Goal: Information Seeking & Learning: Learn about a topic

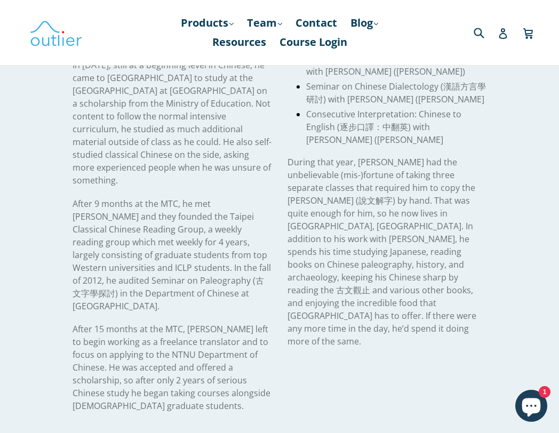
scroll to position [386, 0]
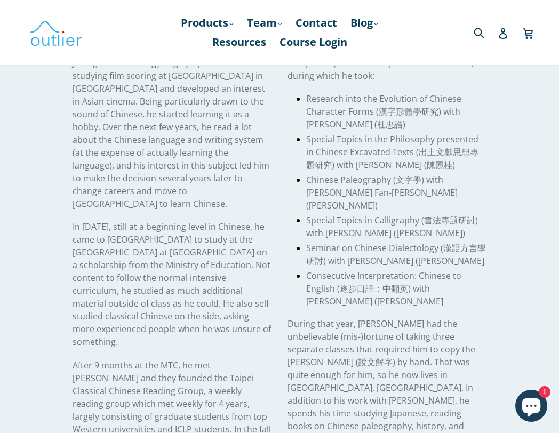
scroll to position [259, 0]
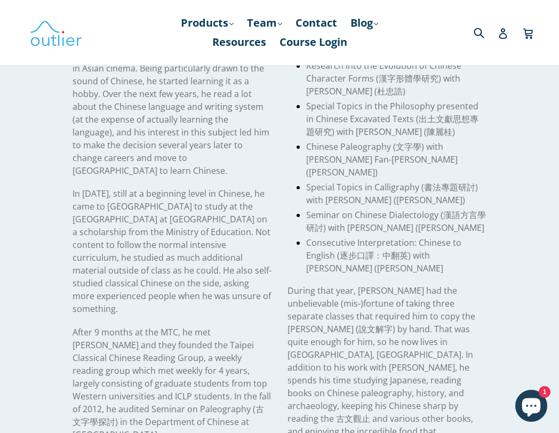
click at [223, 221] on span "In 2011, still at a beginning level in Chinese, he came to Taiwan to study at t…" at bounding box center [172, 251] width 199 height 127
click at [186, 229] on span "In 2011, still at a beginning level in Chinese, he came to Taiwan to study at t…" at bounding box center [172, 251] width 199 height 127
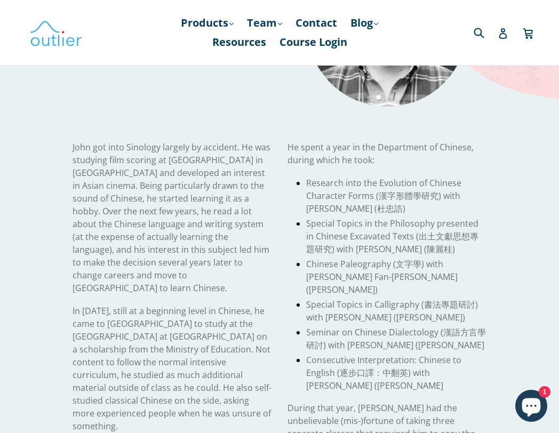
scroll to position [155, 0]
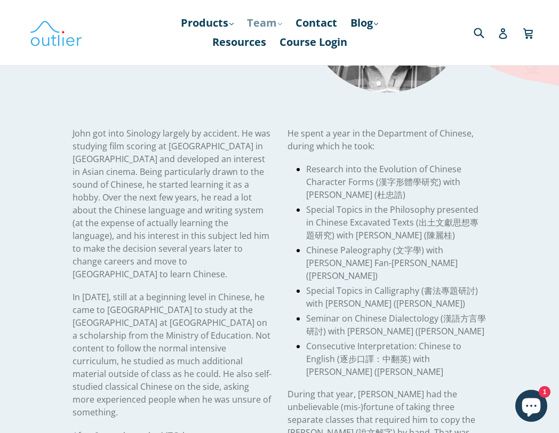
click at [257, 27] on link "Team .cls-1{fill:#231f20} expand" at bounding box center [265, 22] width 46 height 19
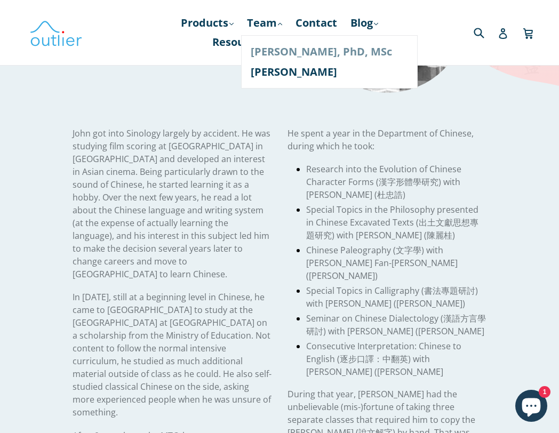
click at [256, 53] on link "[PERSON_NAME], PhD, MSc" at bounding box center [329, 52] width 157 height 20
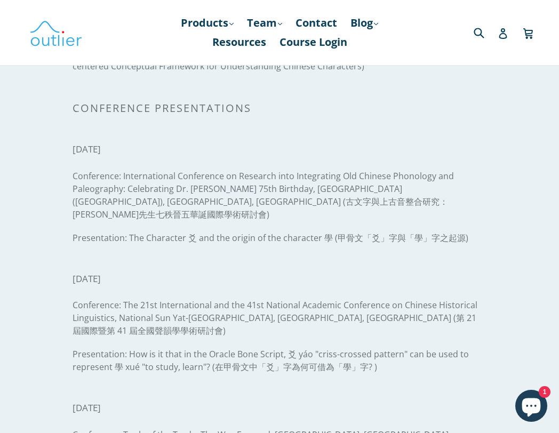
scroll to position [1841, 0]
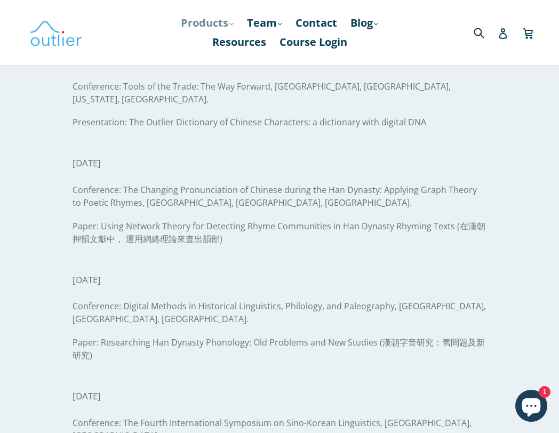
click at [206, 22] on link "Products .cls-1{fill:#231f20} expand" at bounding box center [206, 22] width 63 height 19
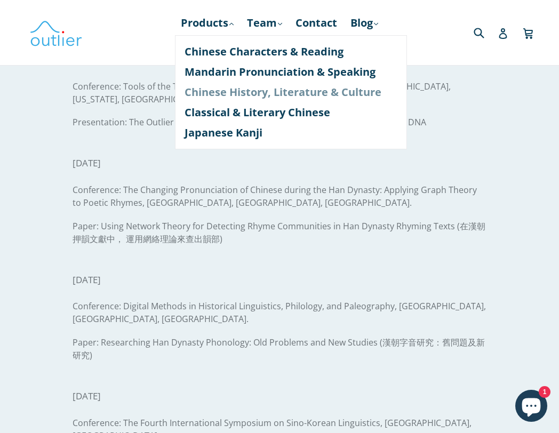
click at [229, 92] on link "Chinese History, Literature & Culture" at bounding box center [290, 92] width 213 height 20
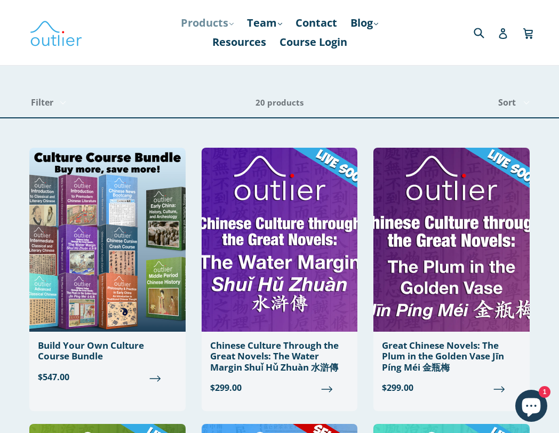
click at [207, 30] on link "Products .cls-1{fill:#231f20} expand" at bounding box center [206, 22] width 63 height 19
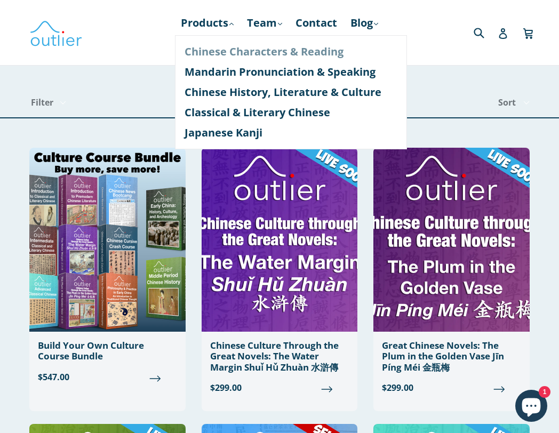
click at [208, 46] on link "Chinese Characters & Reading" at bounding box center [290, 52] width 213 height 20
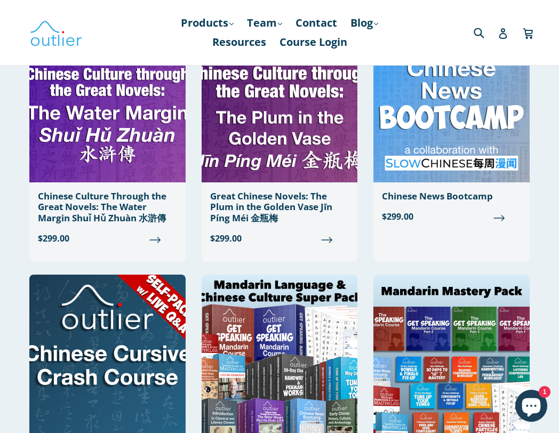
scroll to position [634, 0]
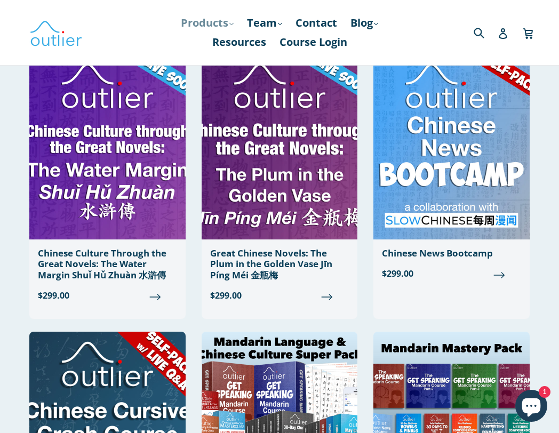
click at [187, 26] on link "Products .cls-1{fill:#231f20} expand" at bounding box center [206, 22] width 63 height 19
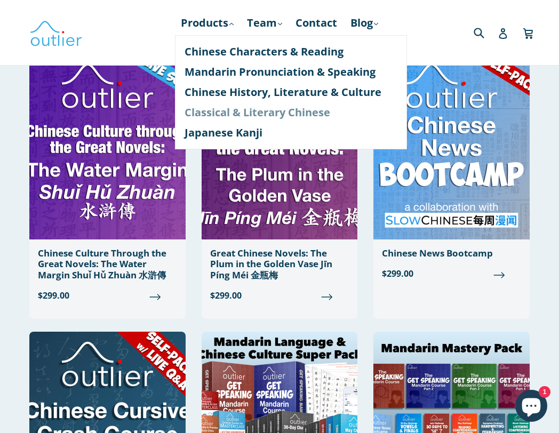
click at [201, 105] on link "Classical & Literary Chinese" at bounding box center [290, 112] width 213 height 20
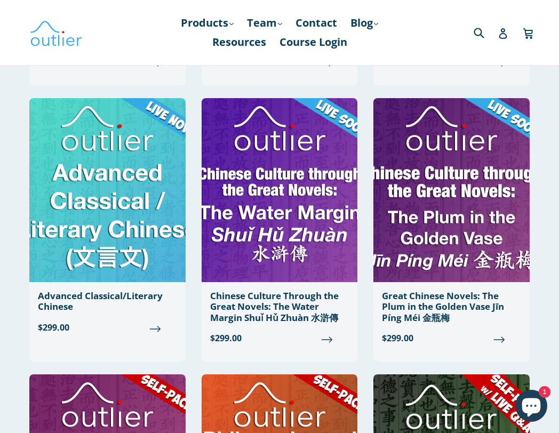
scroll to position [132, 0]
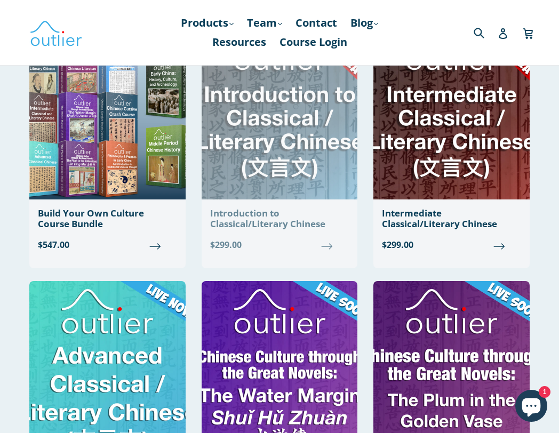
click at [291, 146] on img at bounding box center [280, 107] width 156 height 184
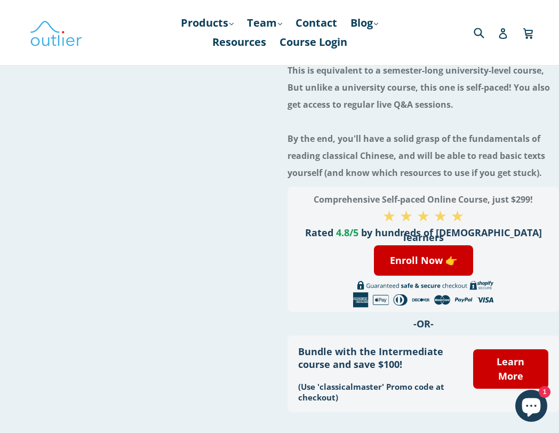
scroll to position [294, 0]
